Goal: Task Accomplishment & Management: Manage account settings

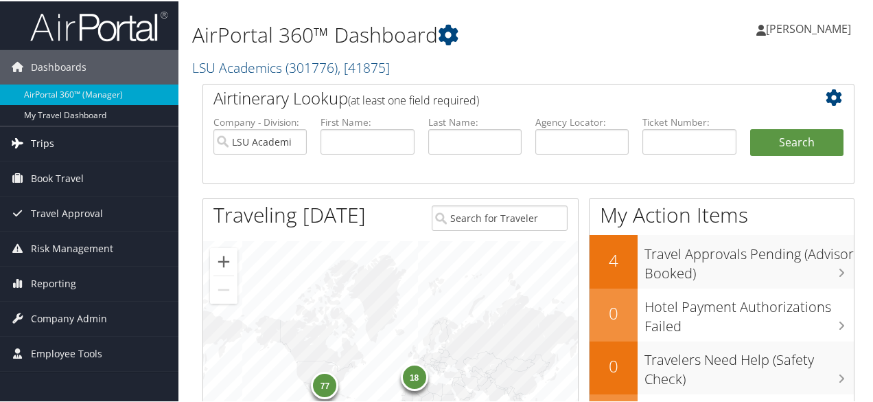
click at [73, 142] on link "Trips" at bounding box center [89, 142] width 178 height 34
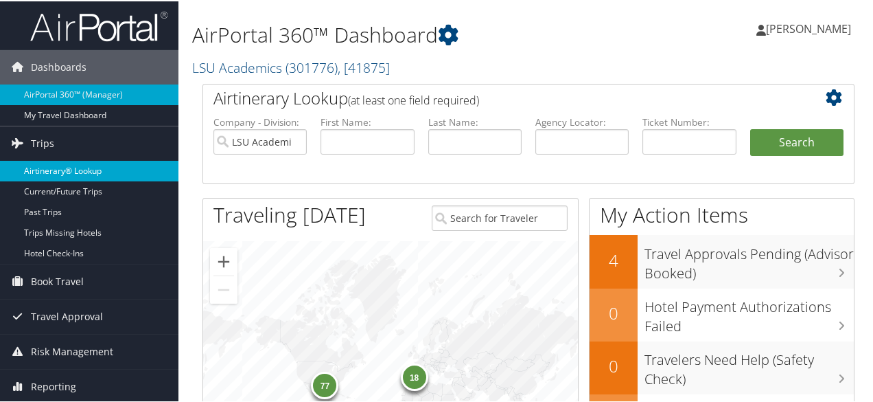
click at [83, 170] on link "Airtinerary® Lookup" at bounding box center [89, 169] width 178 height 21
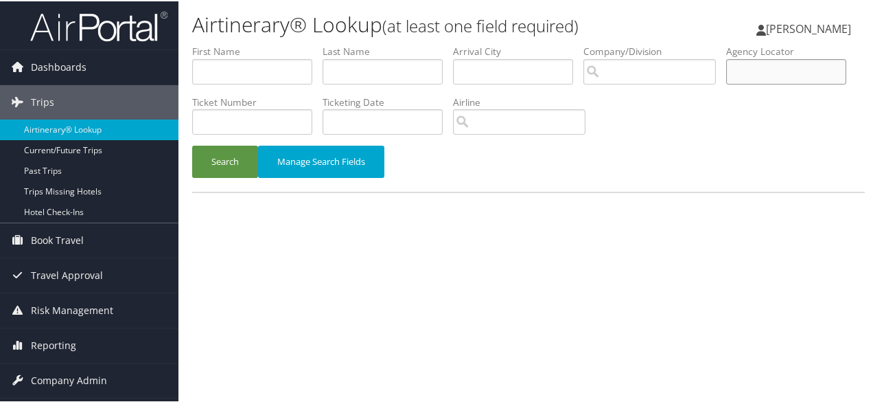
click at [726, 83] on input "text" at bounding box center [786, 70] width 120 height 25
type input "btdljt"
click at [192, 144] on button "Search" at bounding box center [225, 160] width 66 height 32
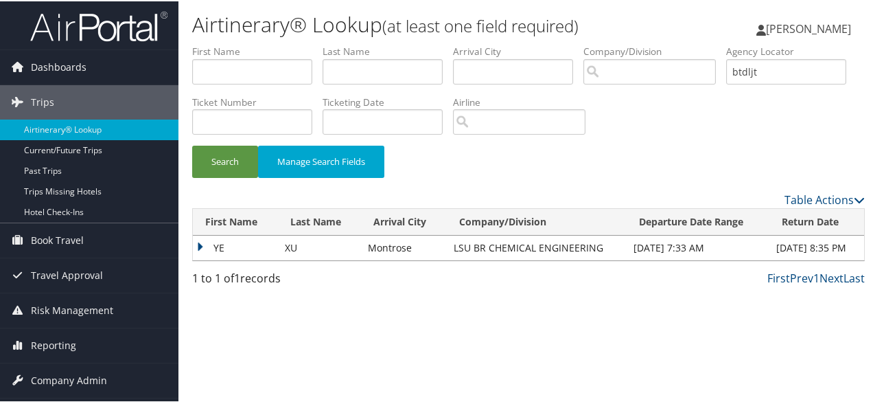
click at [211, 243] on td "YE" at bounding box center [235, 246] width 85 height 25
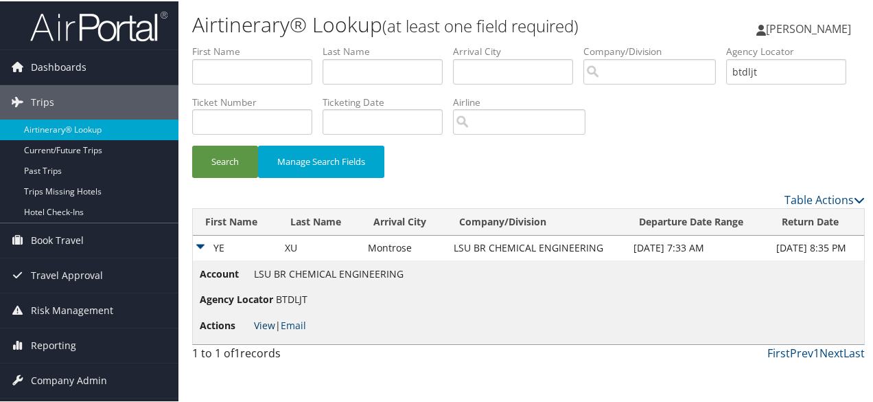
click at [257, 321] on link "View" at bounding box center [264, 323] width 21 height 13
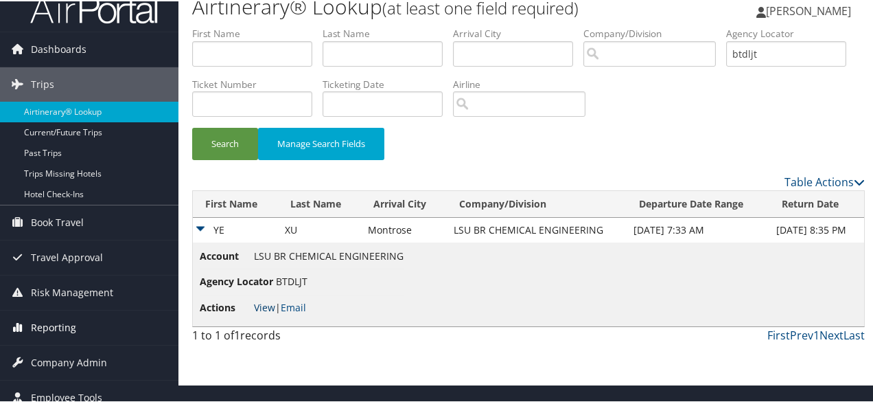
scroll to position [27, 0]
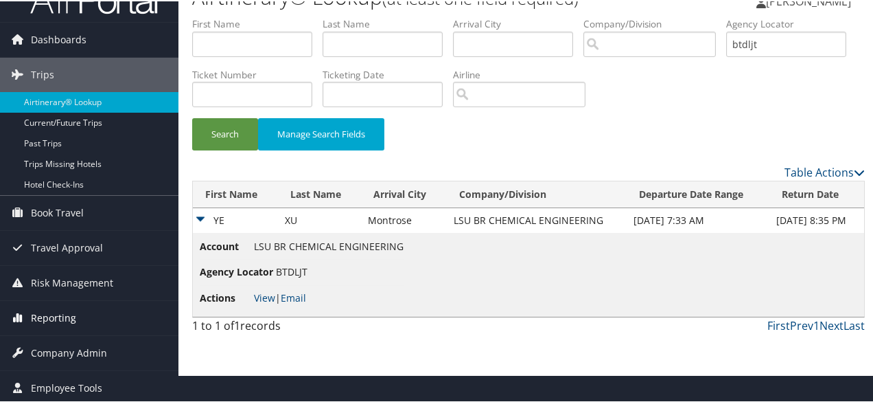
click at [65, 312] on span "Reporting" at bounding box center [53, 316] width 45 height 34
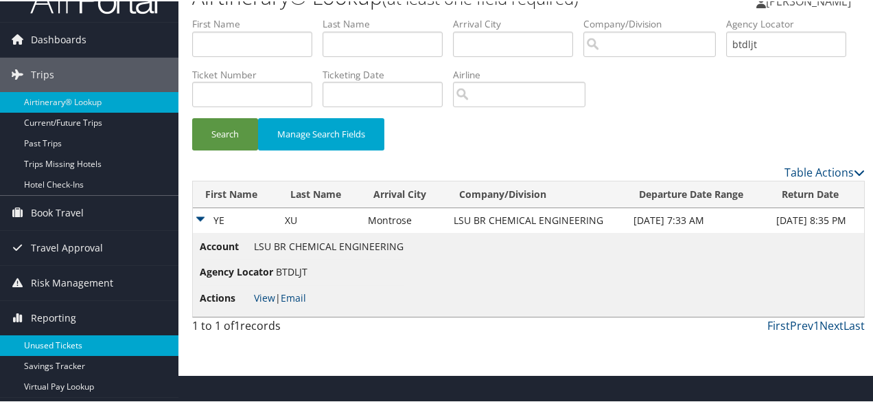
click at [93, 338] on link "Unused Tickets" at bounding box center [89, 344] width 178 height 21
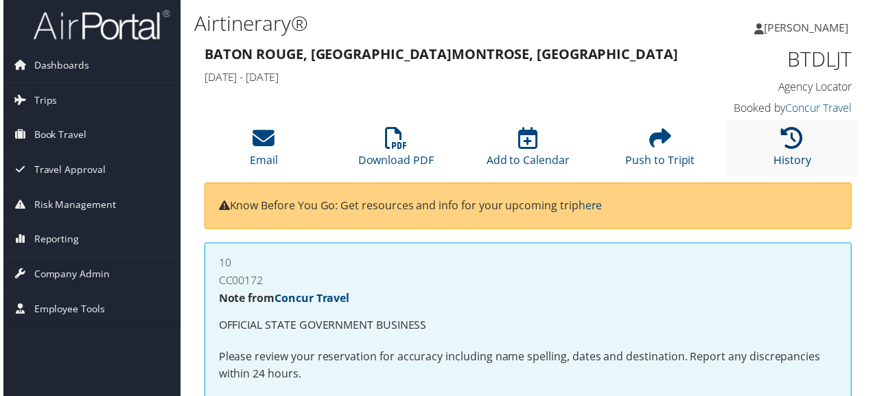
click at [796, 164] on link "History" at bounding box center [795, 152] width 38 height 33
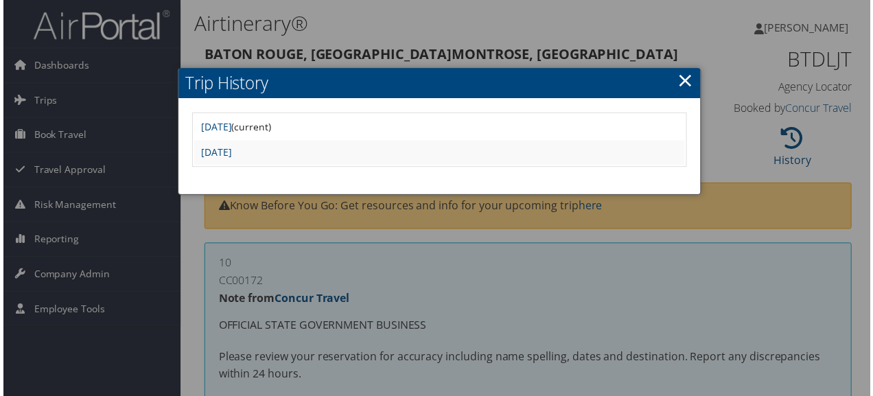
click at [574, 291] on div at bounding box center [439, 201] width 879 height 402
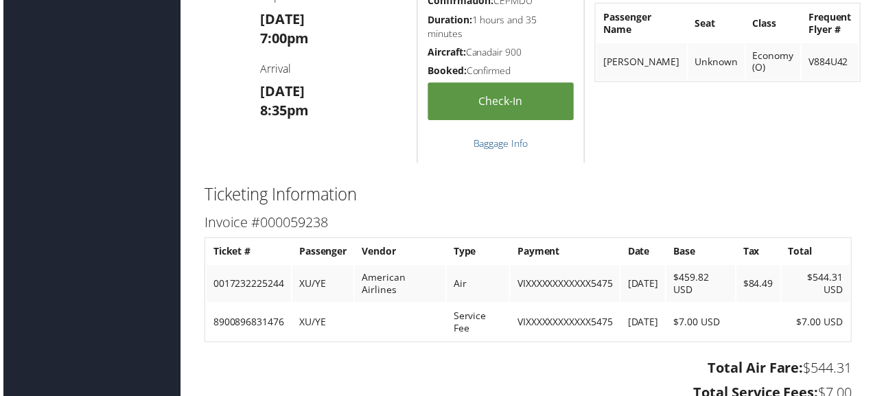
scroll to position [1991, 0]
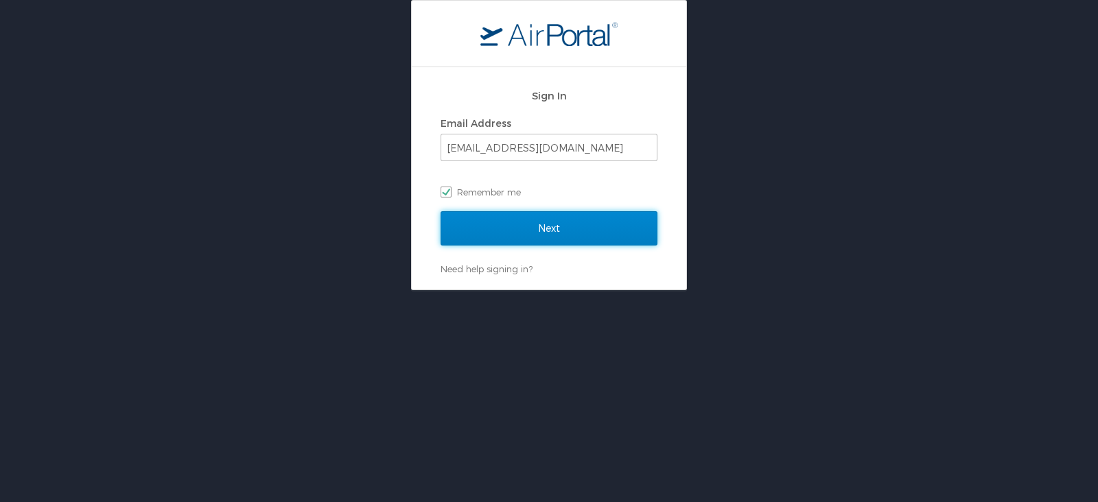
click at [534, 230] on input "Next" at bounding box center [549, 228] width 217 height 34
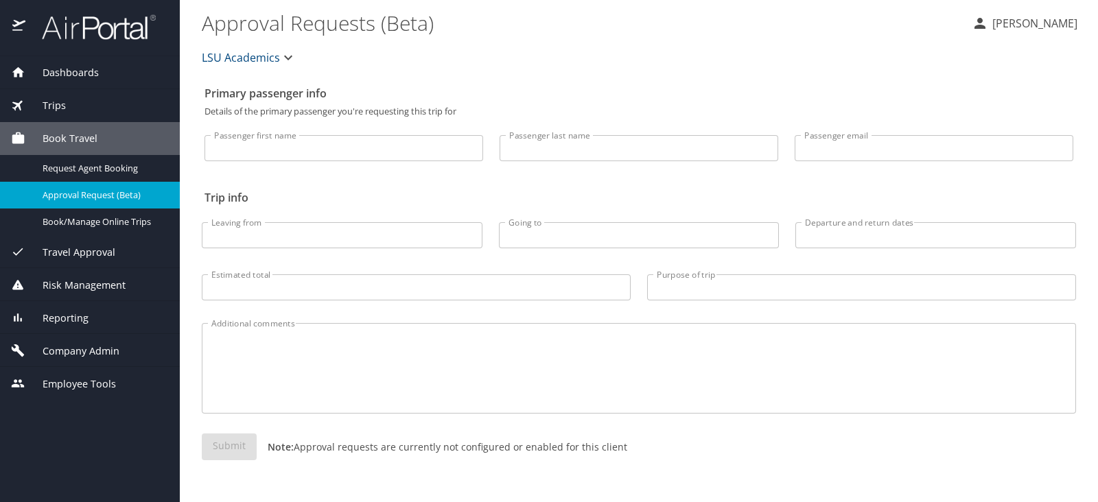
click at [95, 325] on div "Reporting" at bounding box center [90, 318] width 158 height 15
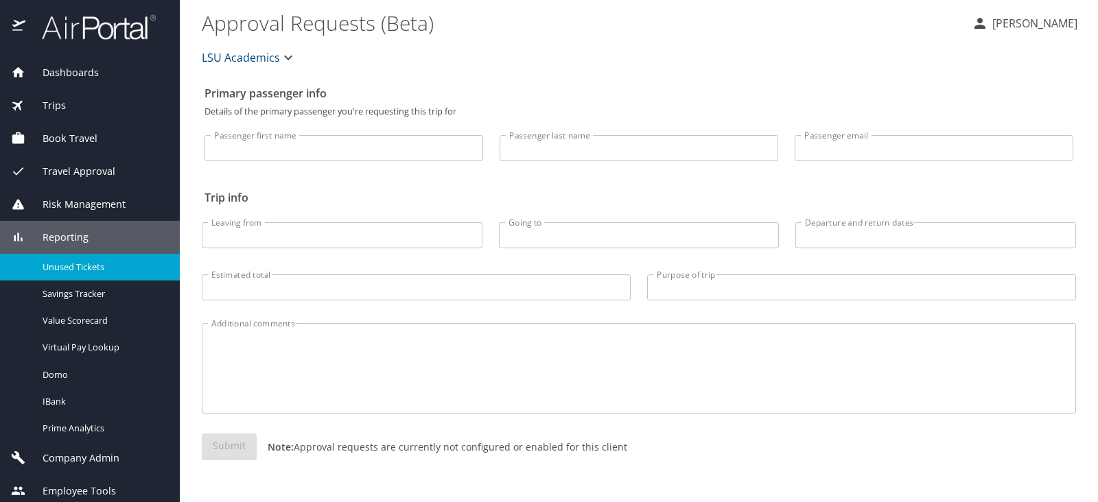
click at [72, 268] on span "Unused Tickets" at bounding box center [103, 267] width 121 height 13
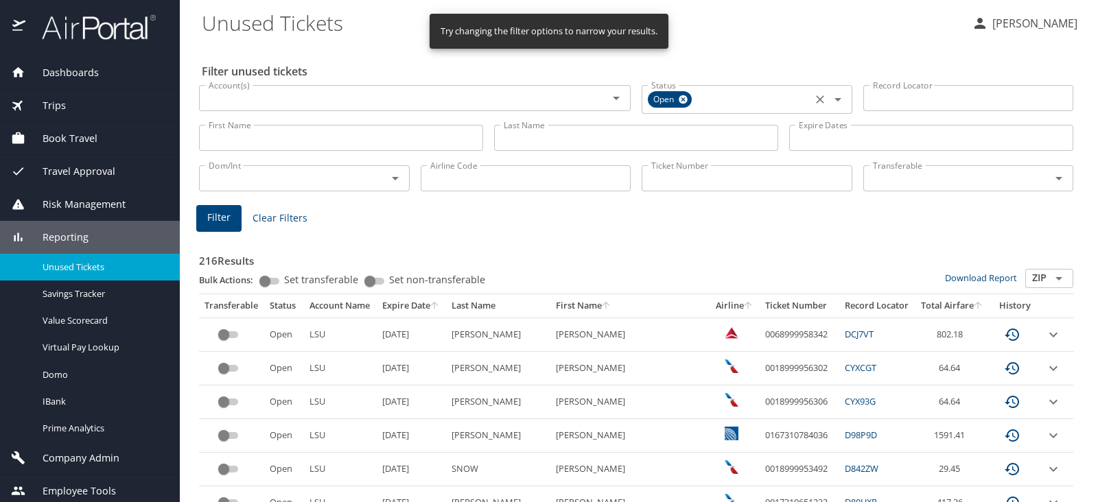
click at [678, 100] on icon at bounding box center [683, 99] width 10 height 15
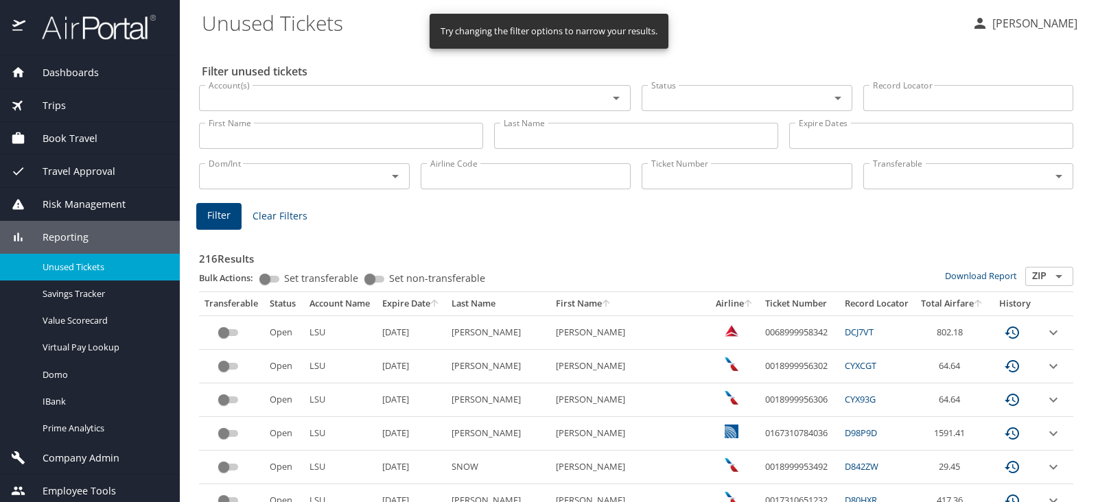
click at [600, 123] on input "Last Name" at bounding box center [636, 136] width 284 height 26
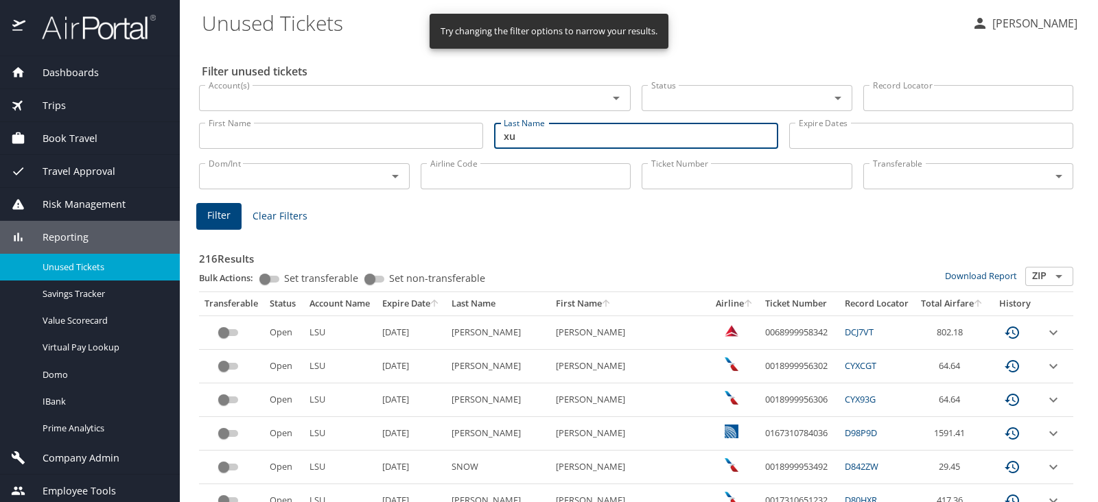
type input "xu"
click at [225, 220] on span "Filter" at bounding box center [218, 215] width 23 height 17
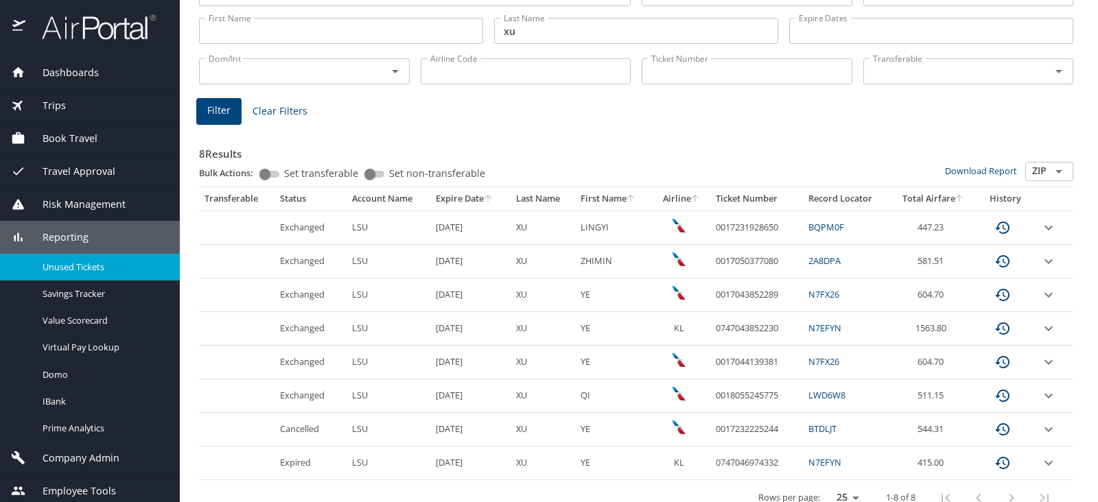
scroll to position [124, 0]
